Goal: Information Seeking & Learning: Learn about a topic

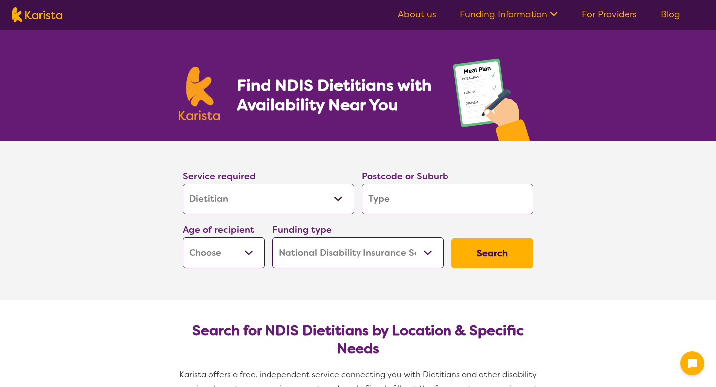
select select "Dietitian"
select select "NDIS"
select select "Dietitian"
select select "NDIS"
click at [251, 200] on select "Allied Health Assistant Assessment (ADHD or Autism) Behaviour support Counselli…" at bounding box center [268, 198] width 171 height 31
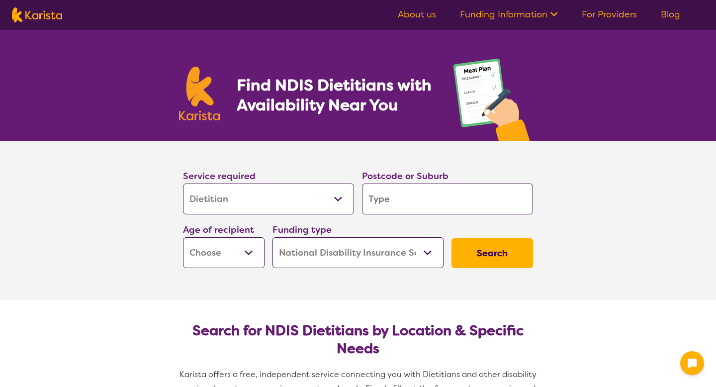
click at [183, 183] on select "Allied Health Assistant Assessment (ADHD or Autism) Behaviour support Counselli…" at bounding box center [268, 198] width 171 height 31
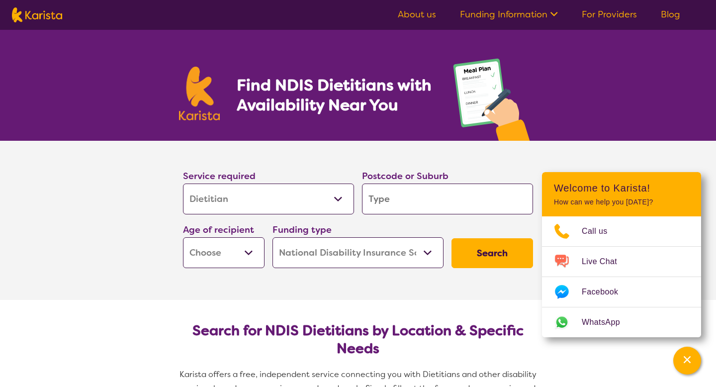
click at [409, 201] on input "search" at bounding box center [447, 198] width 171 height 31
type input "N"
type input "Ne"
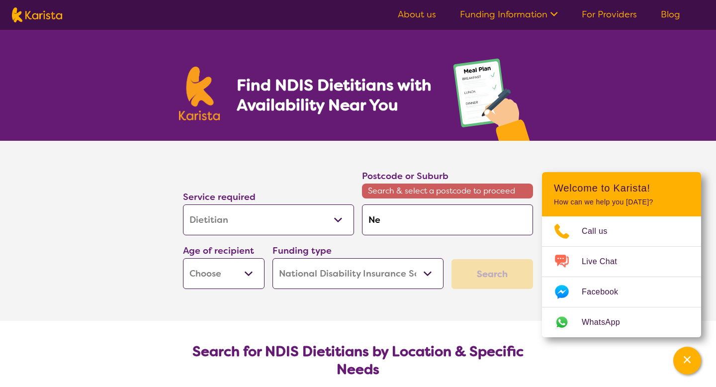
type input "New"
type input "New B"
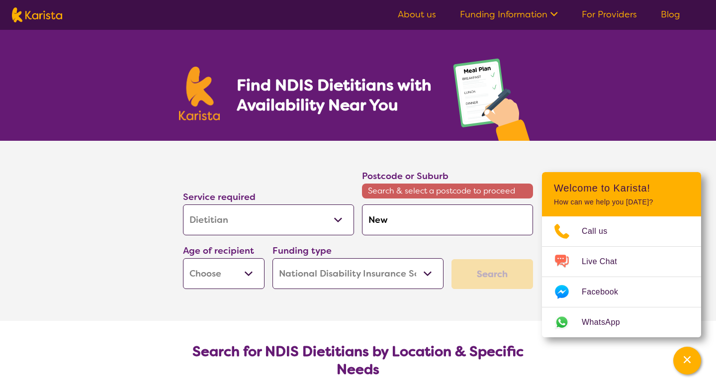
type input "New B"
type input "New Be"
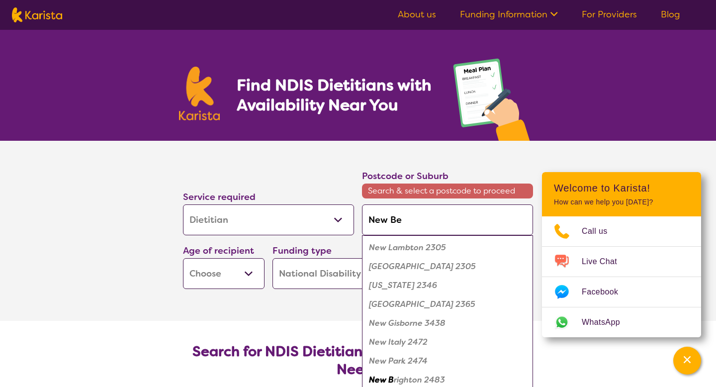
type input "New Bei"
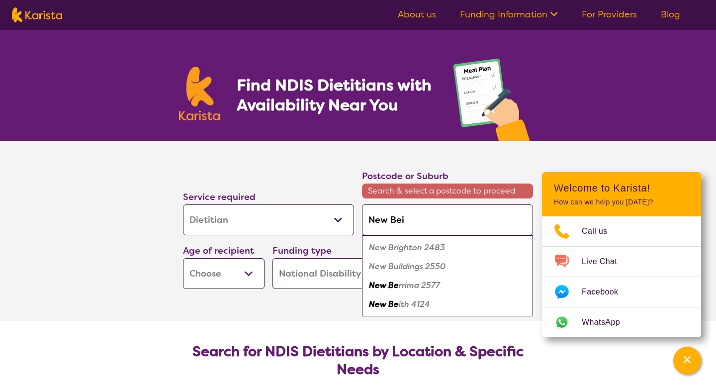
type input "New Beit"
type input "New Beith"
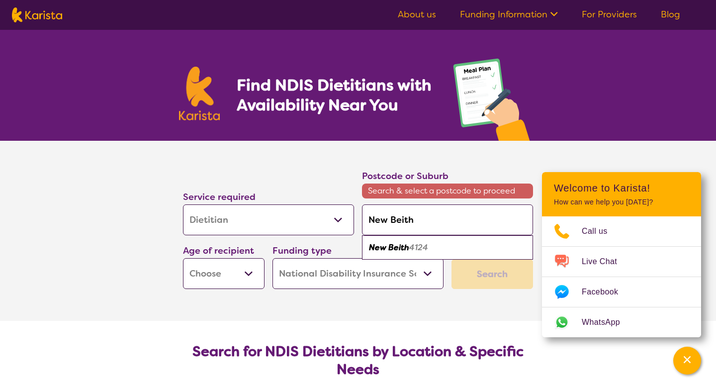
click at [431, 256] on ul "New Beith 4124" at bounding box center [447, 247] width 171 height 24
click at [417, 250] on em "4124" at bounding box center [418, 247] width 19 height 10
type input "4124"
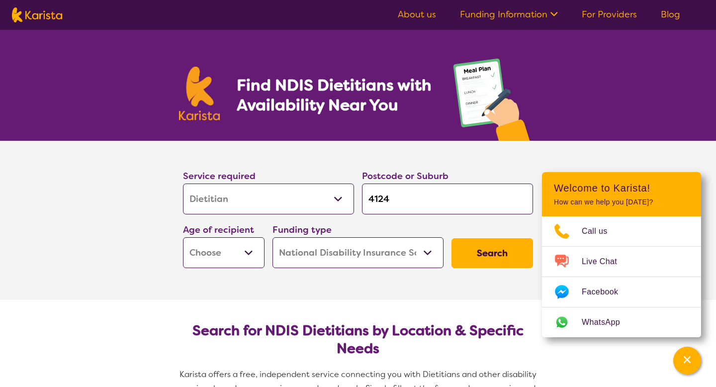
click at [231, 256] on select "Early Childhood - 0 to 9 Child - 10 to 11 Adolescent - 12 to 17 Adult - 18 to 6…" at bounding box center [224, 252] width 82 height 31
select select "AS"
click at [183, 237] on select "Early Childhood - 0 to 9 Child - 10 to 11 Adolescent - 12 to 17 Adult - 18 to 6…" at bounding box center [224, 252] width 82 height 31
select select "AS"
click at [388, 250] on select "Home Care Package (HCP) National Disability Insurance Scheme (NDIS) I don't know" at bounding box center [357, 252] width 171 height 31
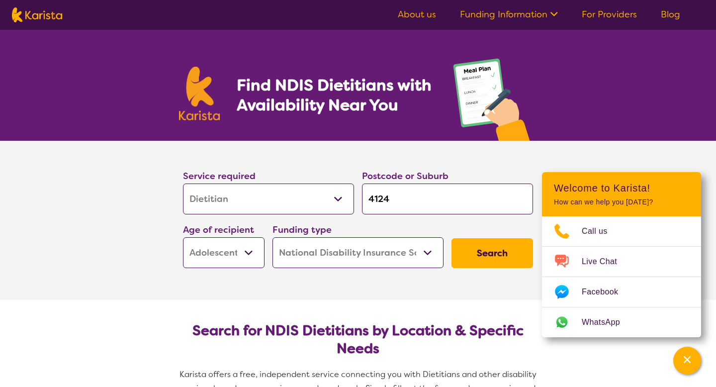
click at [272, 237] on select "Home Care Package (HCP) National Disability Insurance Scheme (NDIS) I don't know" at bounding box center [357, 252] width 171 height 31
click at [498, 254] on button "Search" at bounding box center [492, 253] width 82 height 30
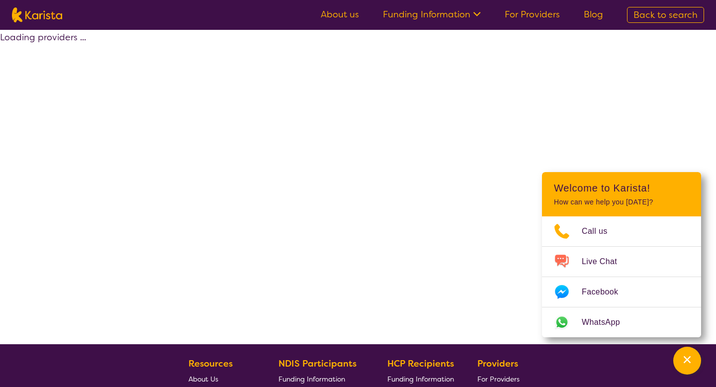
select select "by_score"
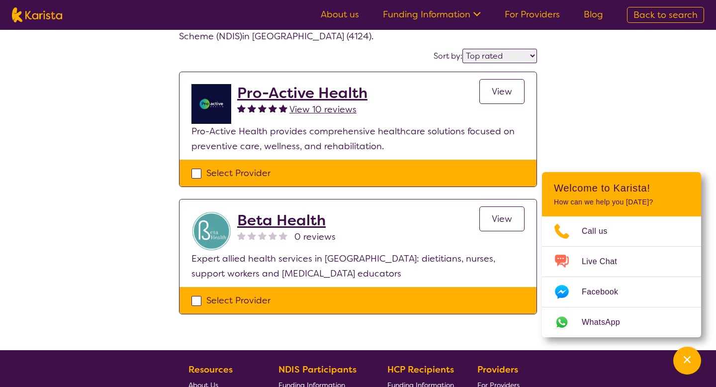
scroll to position [68, 0]
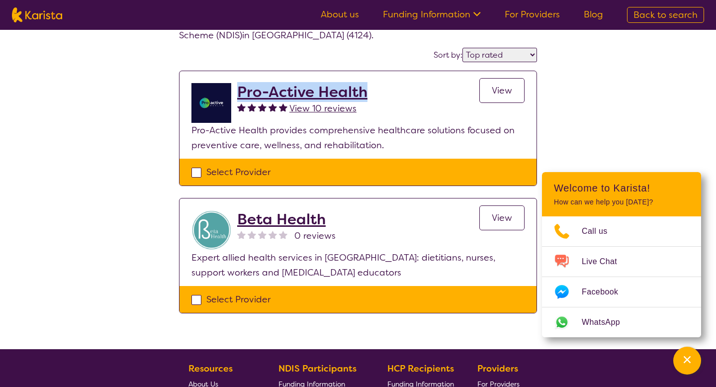
click at [270, 222] on h2 "Beta Health" at bounding box center [286, 219] width 98 height 18
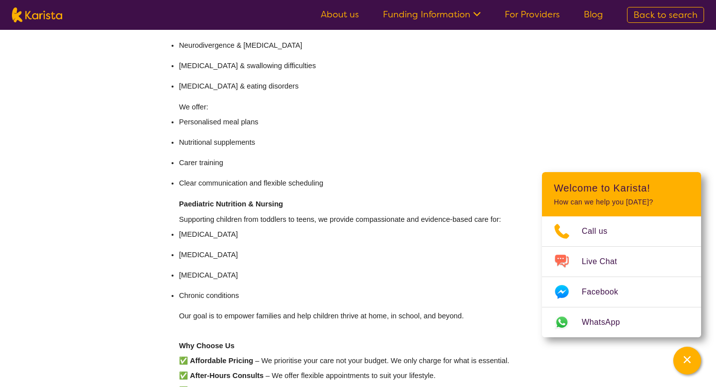
scroll to position [538, 0]
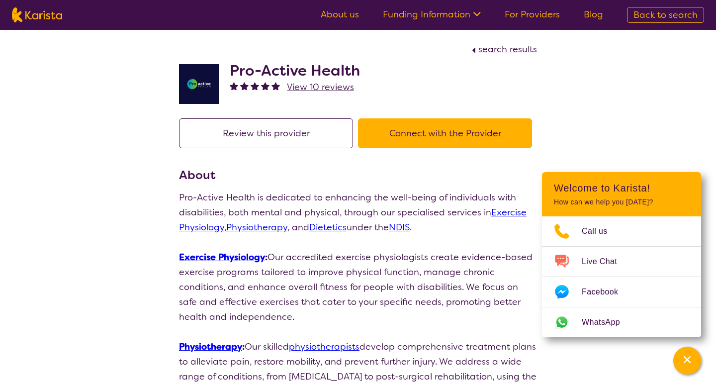
click at [320, 85] on span "View 10 reviews" at bounding box center [320, 87] width 67 height 12
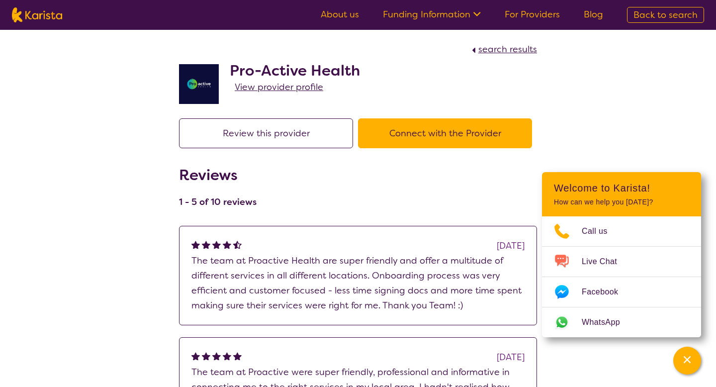
click at [292, 84] on span "View provider profile" at bounding box center [279, 87] width 88 height 12
click at [521, 50] on span "search results" at bounding box center [507, 49] width 59 height 12
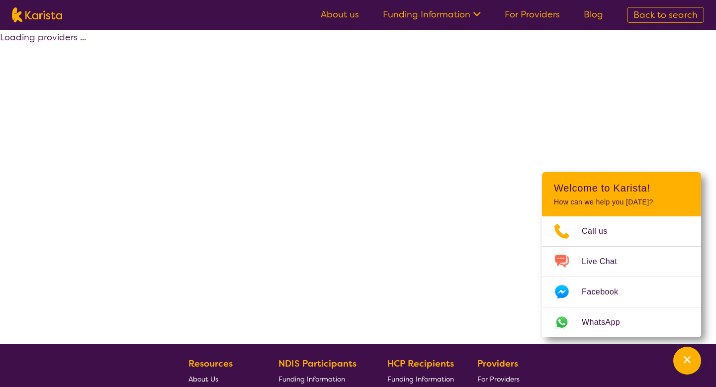
select select "by_score"
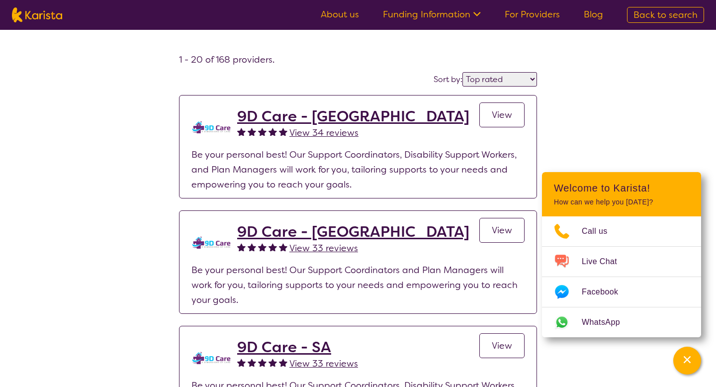
click at [653, 15] on span "Back to search" at bounding box center [665, 15] width 64 height 12
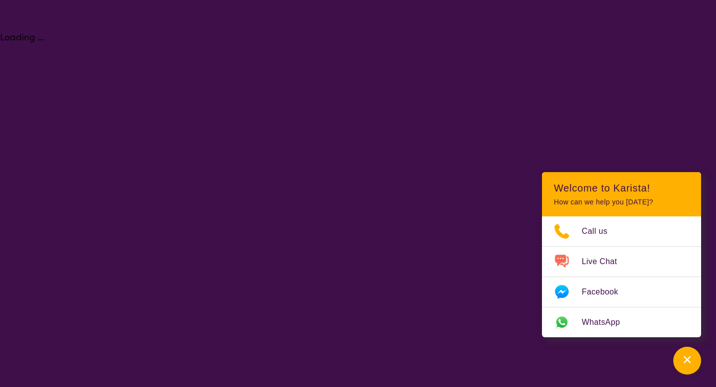
select select "Dietitian"
select select "AS"
select select "NDIS"
select select "Dietitian"
select select "AS"
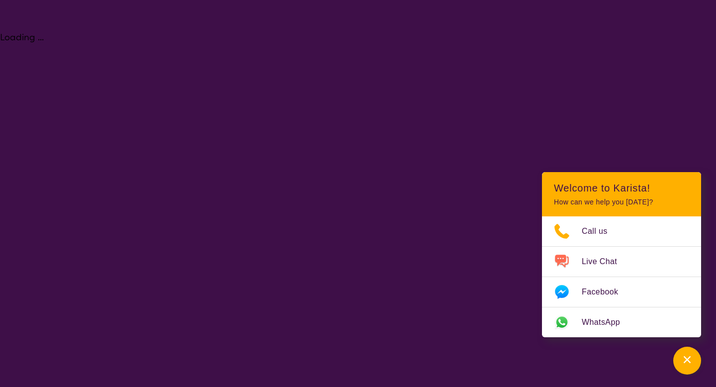
select select "NDIS"
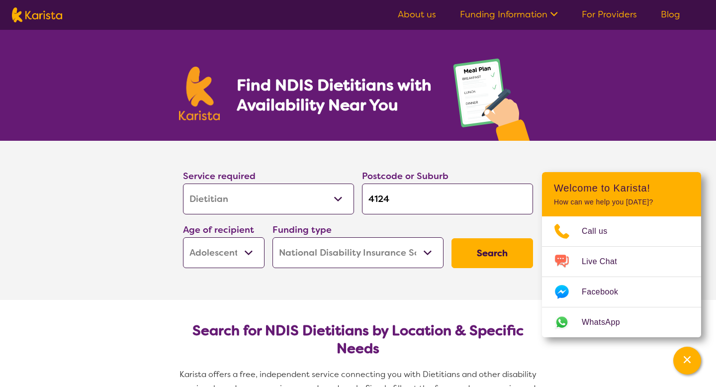
drag, startPoint x: 407, startPoint y: 200, endPoint x: 337, endPoint y: 198, distance: 69.1
click at [337, 198] on div "Service required Allied Health Assistant Assessment (ADHD or Autism) Behaviour …" at bounding box center [358, 218] width 358 height 107
type input "4"
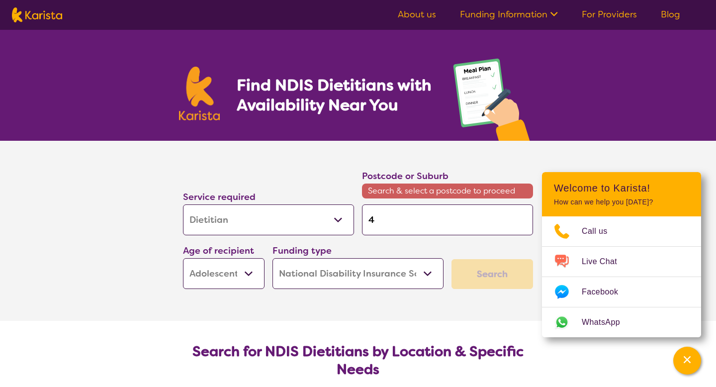
type input "41"
type input "417"
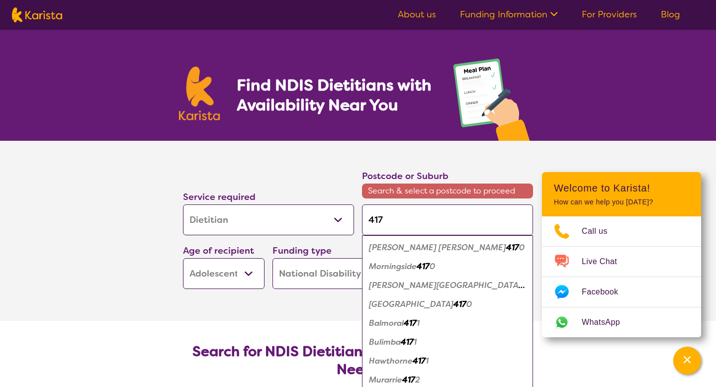
type input "4172"
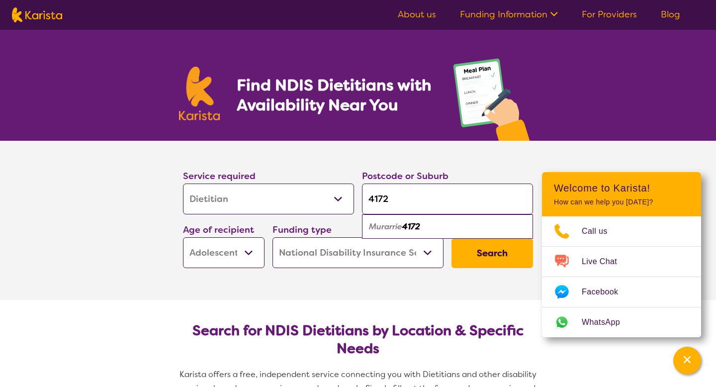
type input "417"
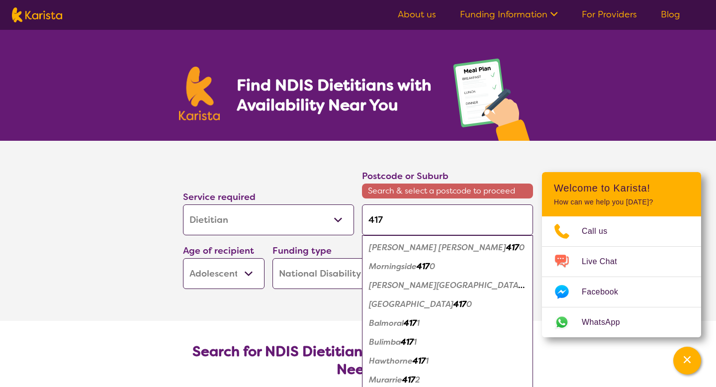
type input "41"
type input "412"
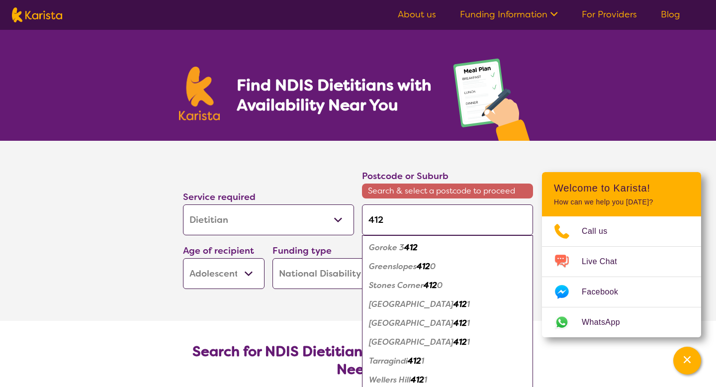
type input "41"
type input "4"
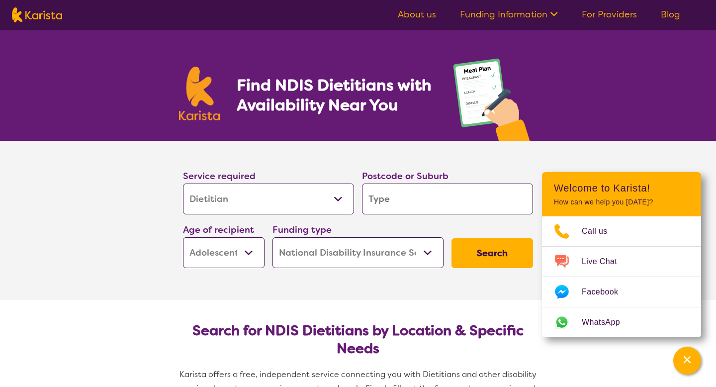
type input "s"
type input "sp"
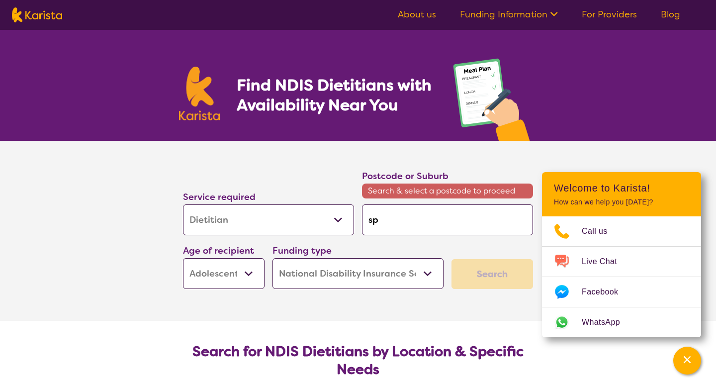
type input "spr"
type input "spri"
type input "sprin"
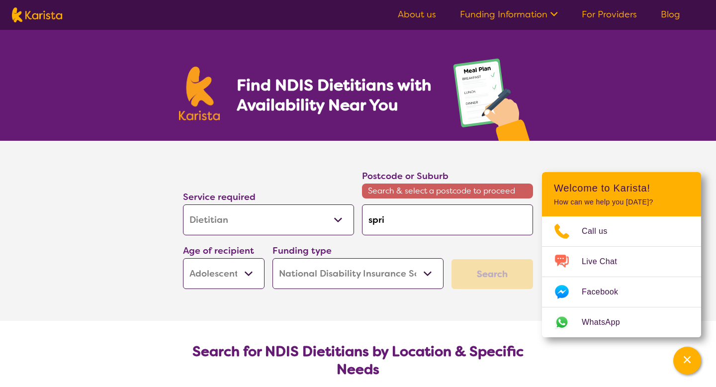
type input "sprin"
type input "spring"
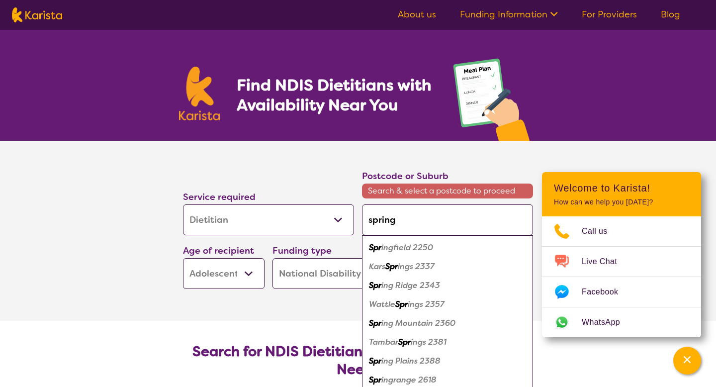
type input "springw"
type input "springwo"
type input "springwoo"
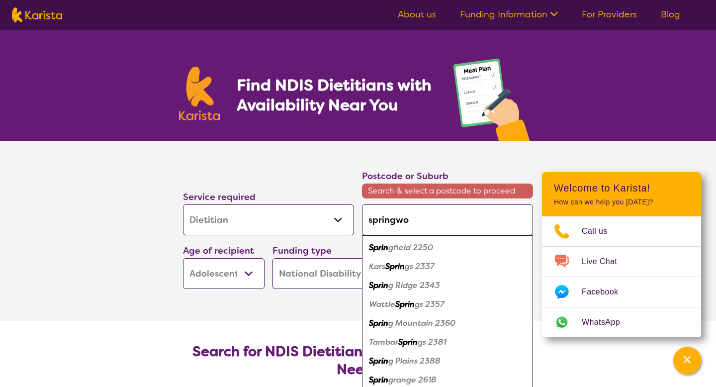
type input "springwoo"
type input "springwood"
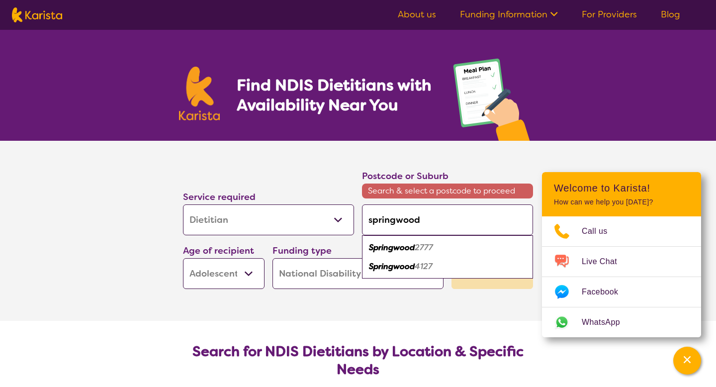
click at [394, 273] on div "Springwood 4127" at bounding box center [447, 266] width 161 height 19
type input "4127"
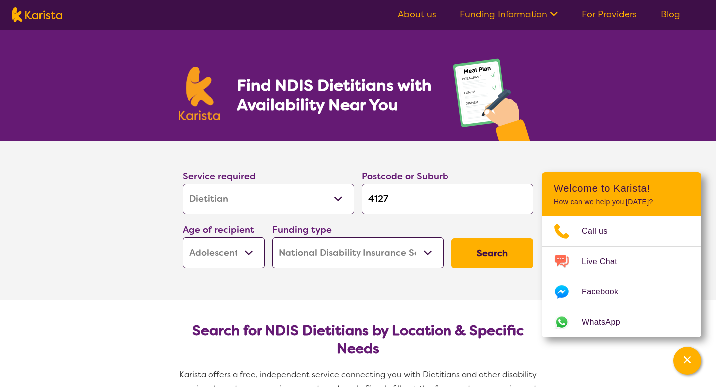
click at [298, 209] on select "Allied Health Assistant Assessment (ADHD or Autism) Behaviour support Counselli…" at bounding box center [268, 198] width 171 height 31
click at [183, 183] on select "Allied Health Assistant Assessment (ADHD or Autism) Behaviour support Counselli…" at bounding box center [268, 198] width 171 height 31
click at [222, 256] on select "Early Childhood - 0 to 9 Child - 10 to 11 Adolescent - 12 to 17 Adult - 18 to 6…" at bounding box center [224, 252] width 82 height 31
click at [488, 257] on button "Search" at bounding box center [492, 253] width 82 height 30
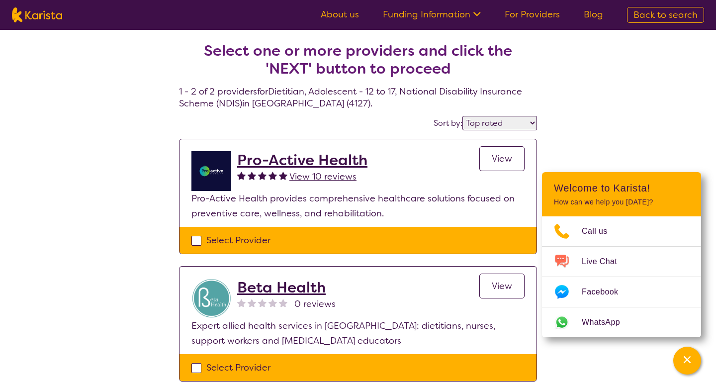
click at [505, 126] on select "Highly reviewed Top rated" at bounding box center [499, 123] width 75 height 14
select select "highly_reviewed"
click at [463, 116] on select "Highly reviewed Top rated" at bounding box center [499, 123] width 75 height 14
